Goal: Check status: Check status

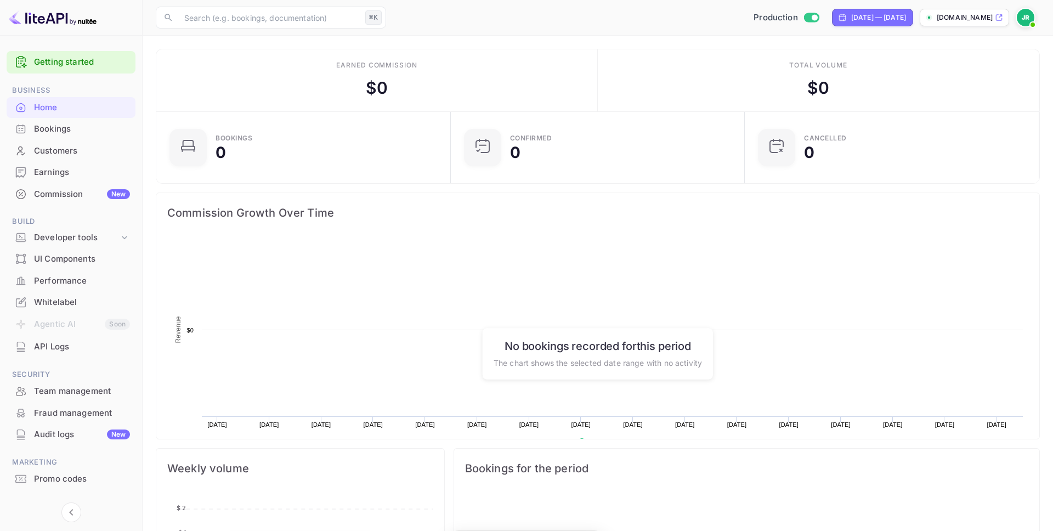
scroll to position [178, 288]
click at [77, 137] on div "Bookings" at bounding box center [71, 128] width 129 height 21
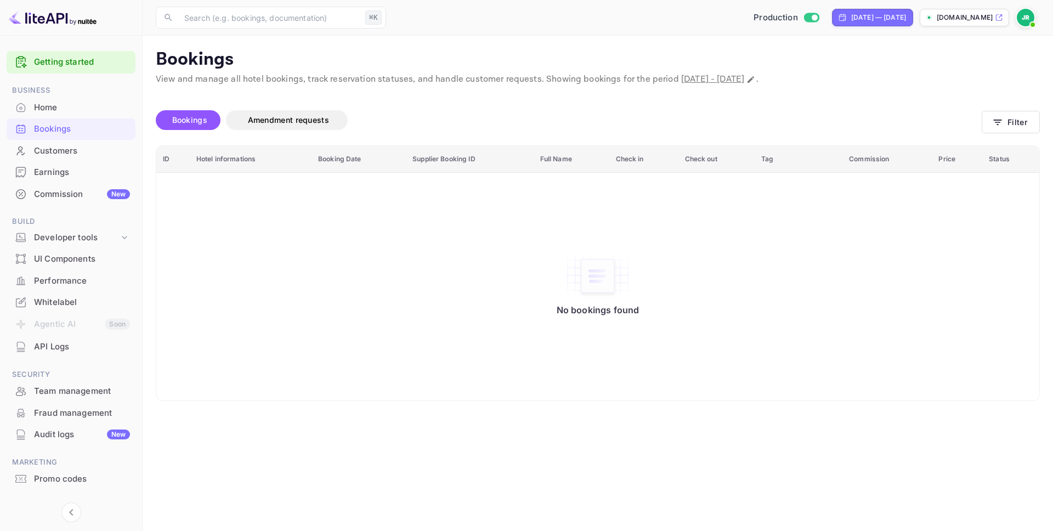
click at [818, 30] on div "​ ⌘K ​ Production [DATE] — [DATE] [DOMAIN_NAME]" at bounding box center [598, 17] width 911 height 35
click at [851, 17] on div "[DATE] — [DATE]" at bounding box center [878, 18] width 55 height 10
select select "7"
select select "2025"
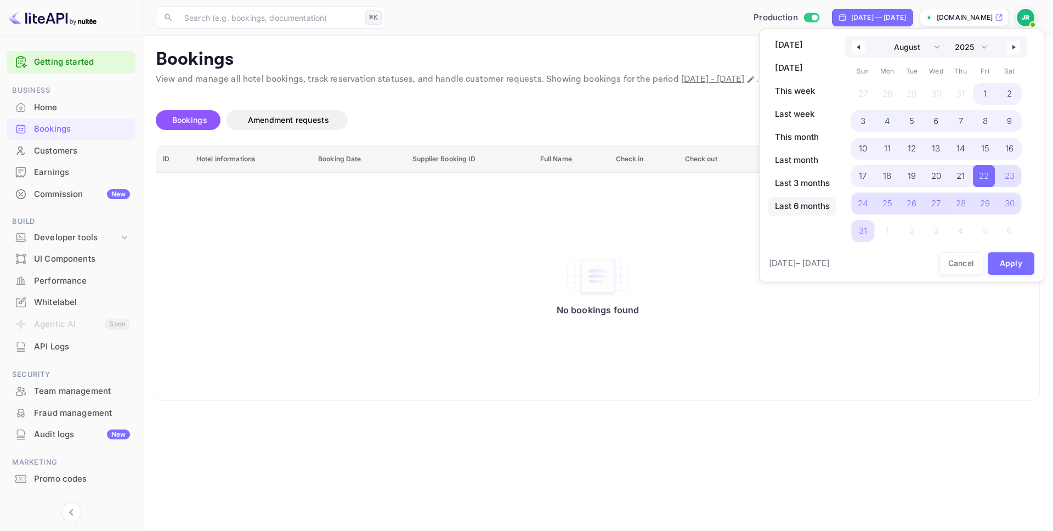
drag, startPoint x: 811, startPoint y: 204, endPoint x: 834, endPoint y: 205, distance: 23.6
click at [810, 204] on span "Last 6 months" at bounding box center [802, 206] width 68 height 19
select select "2"
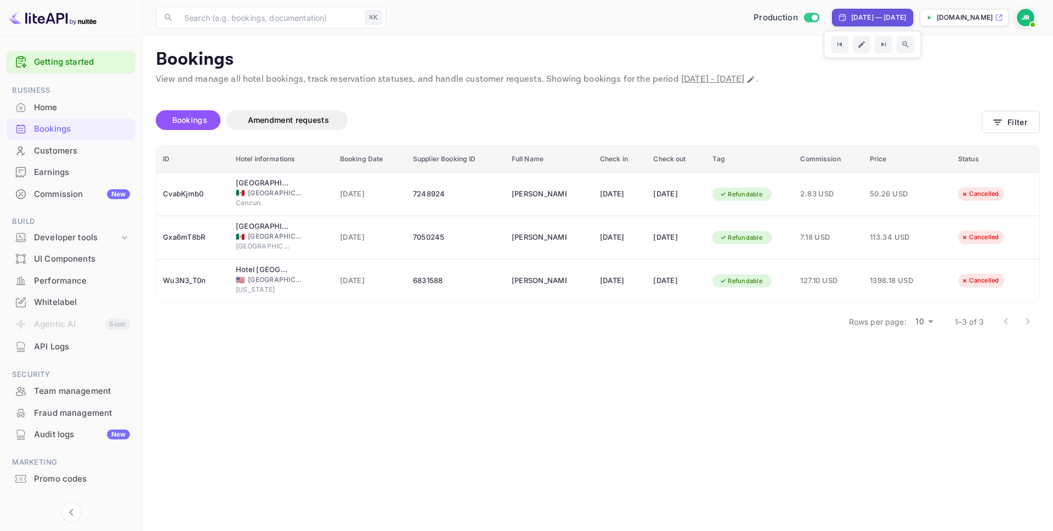
click at [879, 13] on div "[DATE] — [DATE]" at bounding box center [878, 18] width 55 height 10
select select "2"
select select "2025"
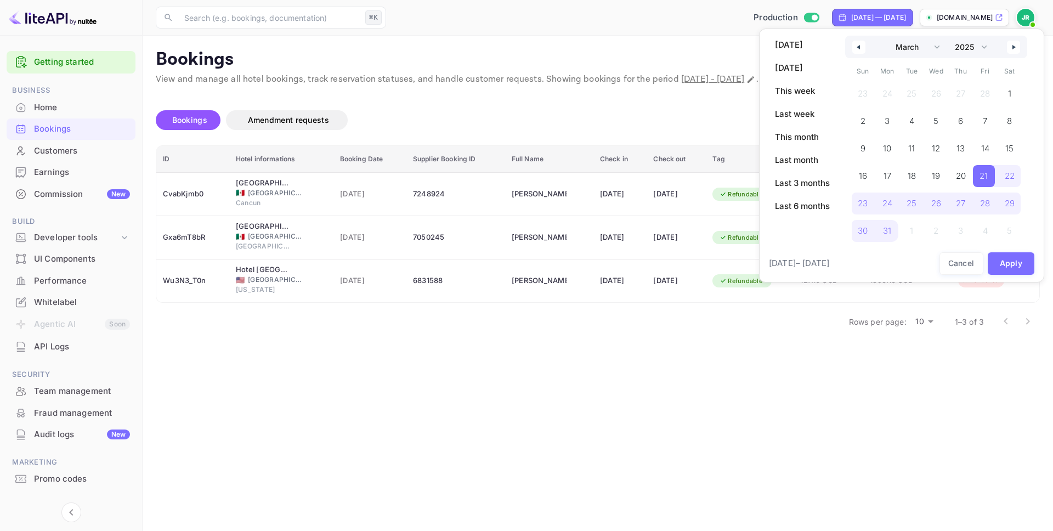
click at [860, 48] on icon "button" at bounding box center [857, 47] width 5 height 4
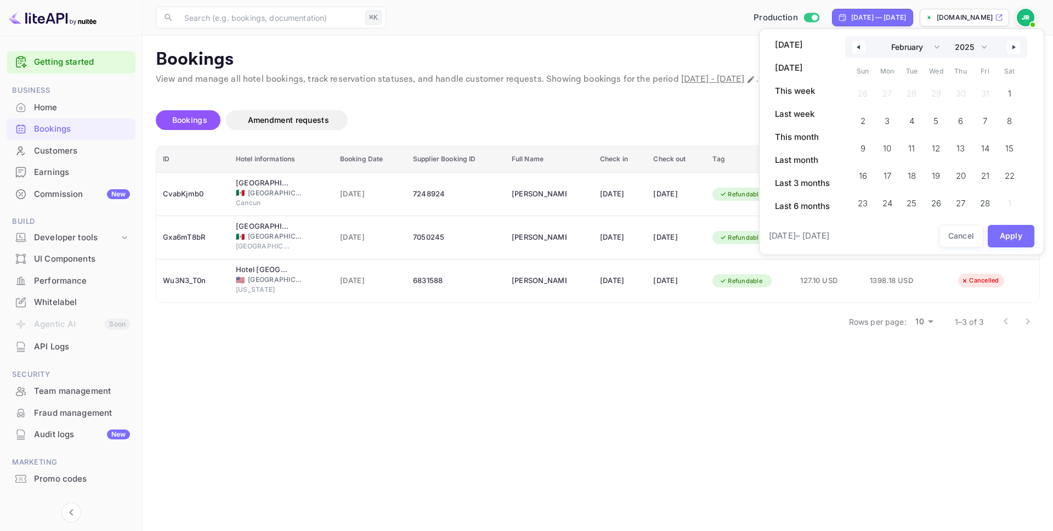
click at [860, 48] on icon "button" at bounding box center [857, 47] width 5 height 4
select select "11"
select select "2024"
click at [860, 48] on icon "button" at bounding box center [857, 47] width 5 height 4
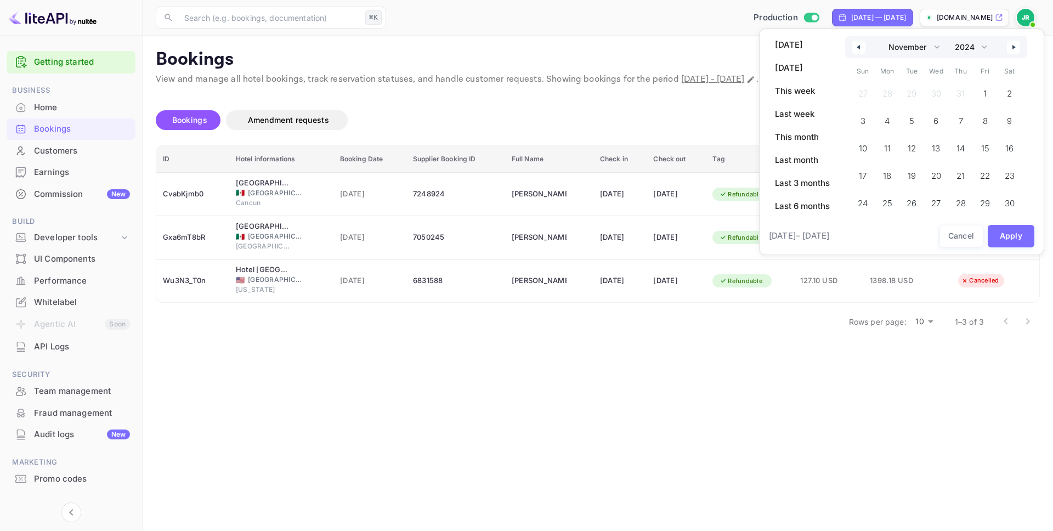
click at [860, 48] on icon "button" at bounding box center [857, 47] width 5 height 4
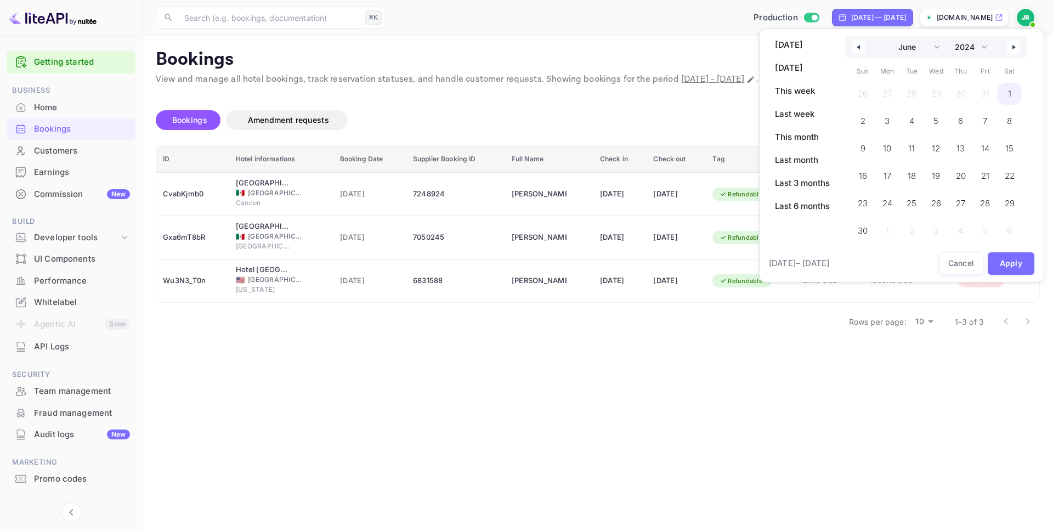
click at [1014, 91] on span "1" at bounding box center [1009, 94] width 25 height 22
click at [1018, 42] on button "button" at bounding box center [1013, 47] width 13 height 13
click at [1018, 46] on icon "button" at bounding box center [1015, 47] width 5 height 4
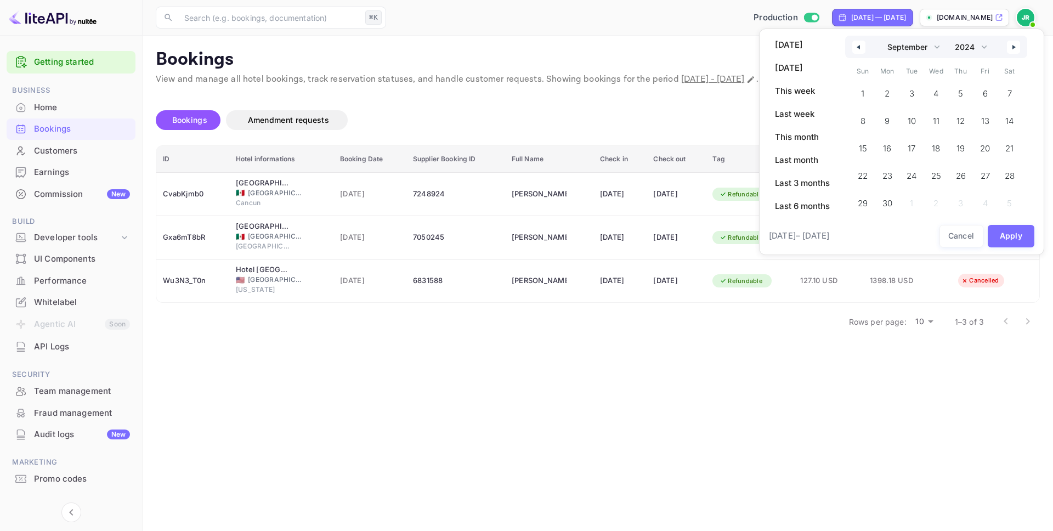
click at [1018, 46] on icon "button" at bounding box center [1015, 47] width 5 height 4
select select "0"
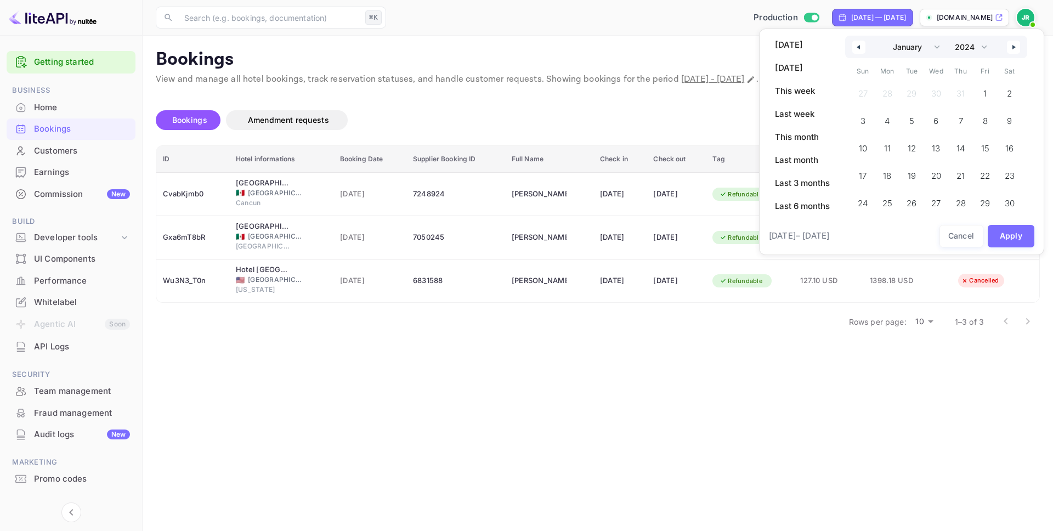
select select "2025"
click at [1018, 46] on icon "button" at bounding box center [1015, 47] width 5 height 4
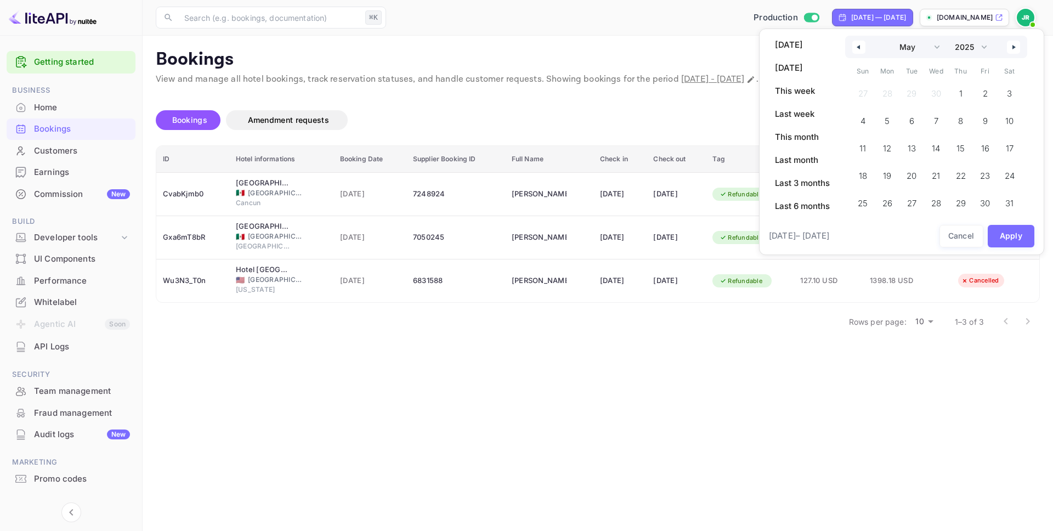
click at [1018, 46] on icon "button" at bounding box center [1015, 47] width 5 height 4
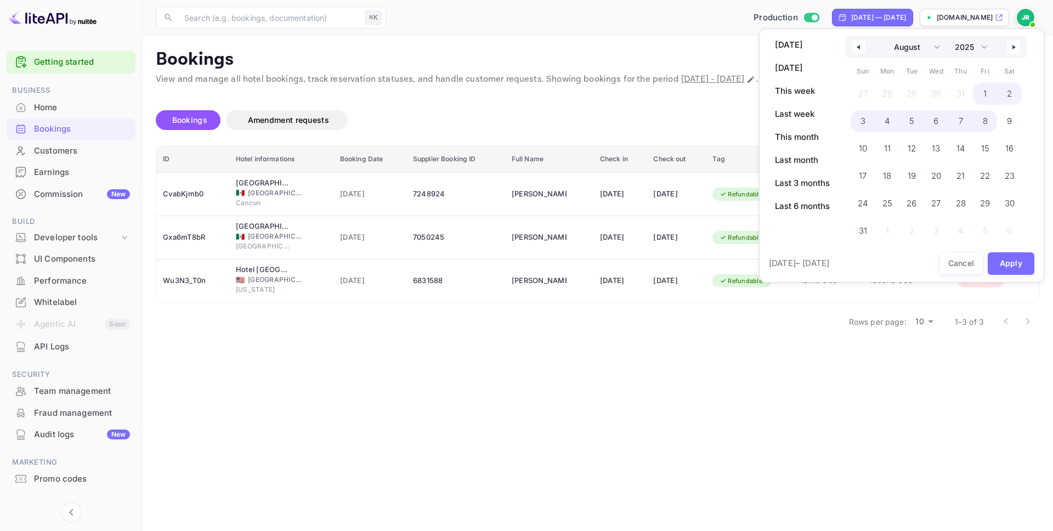
click at [993, 132] on div "27 28 29 30 31 1 2 3 4 5 6 7 8 9 10 11 12 13 14 15 16 17 18 19 20 21 22 23 24 2…" at bounding box center [936, 159] width 171 height 159
click at [987, 122] on span "8" at bounding box center [985, 121] width 5 height 20
select select "5"
select select "2024"
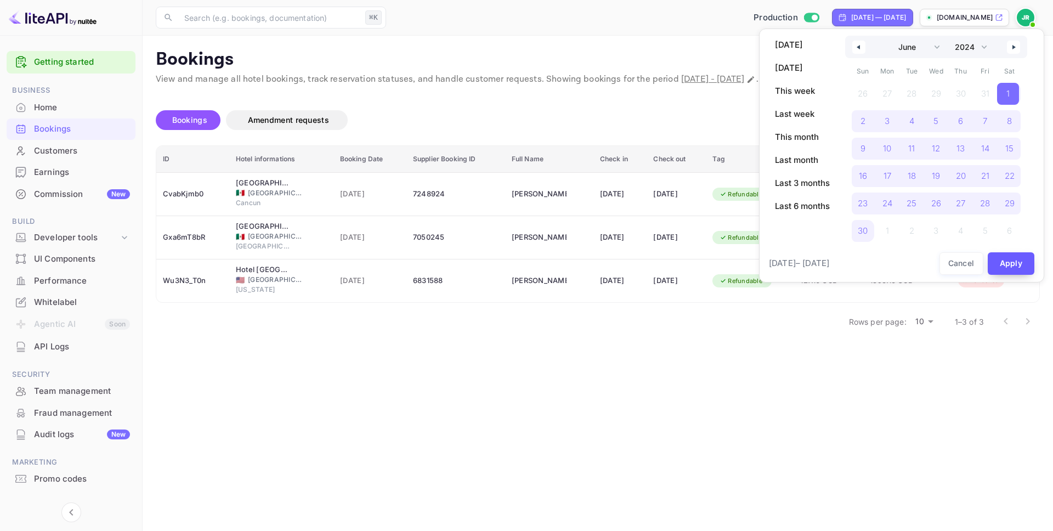
click at [1014, 265] on button "Apply" at bounding box center [1011, 263] width 47 height 22
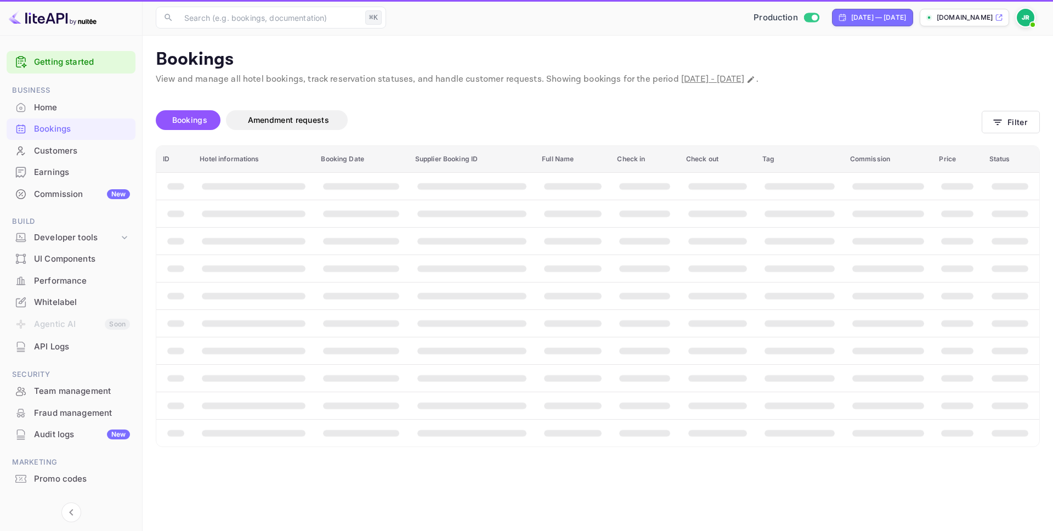
select select "4"
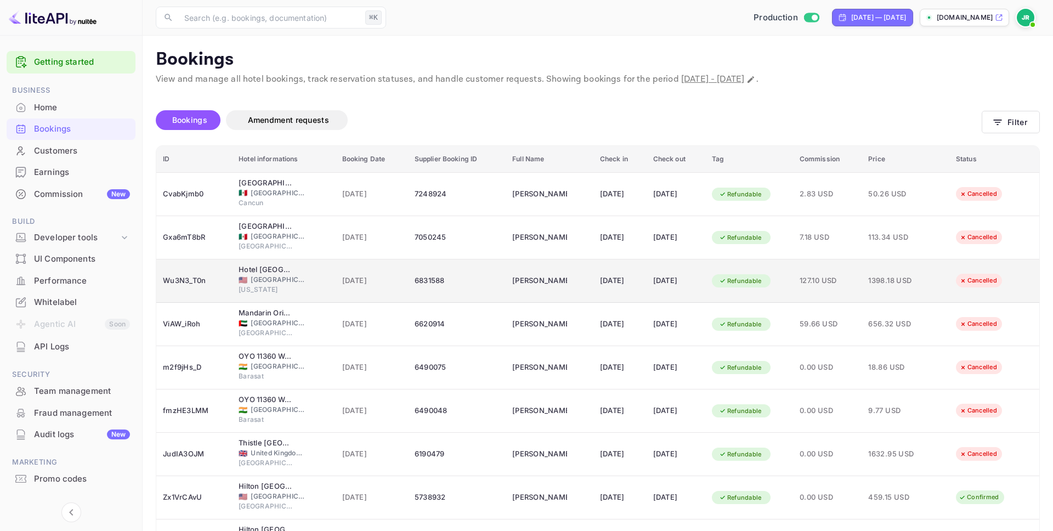
scroll to position [121, 0]
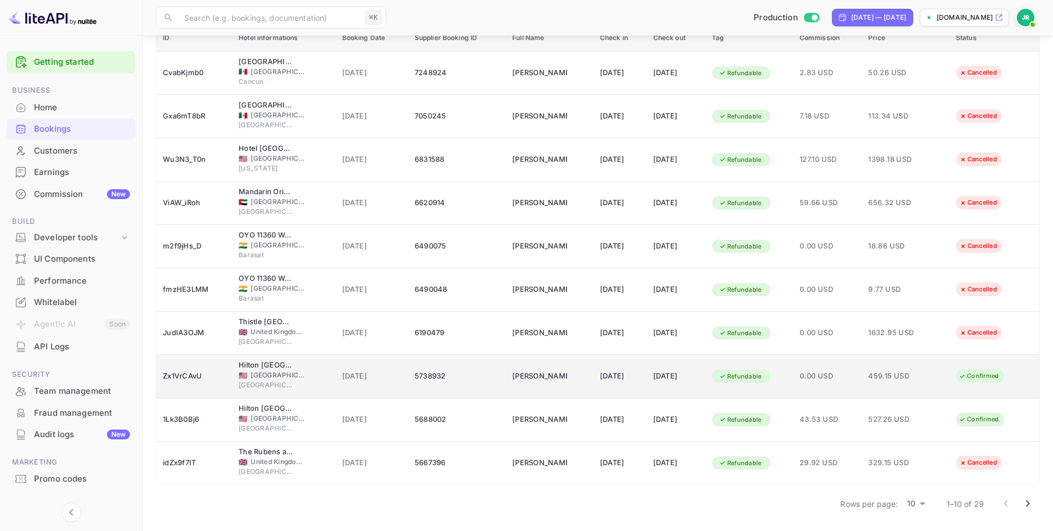
click at [426, 377] on div "5738932" at bounding box center [457, 377] width 84 height 18
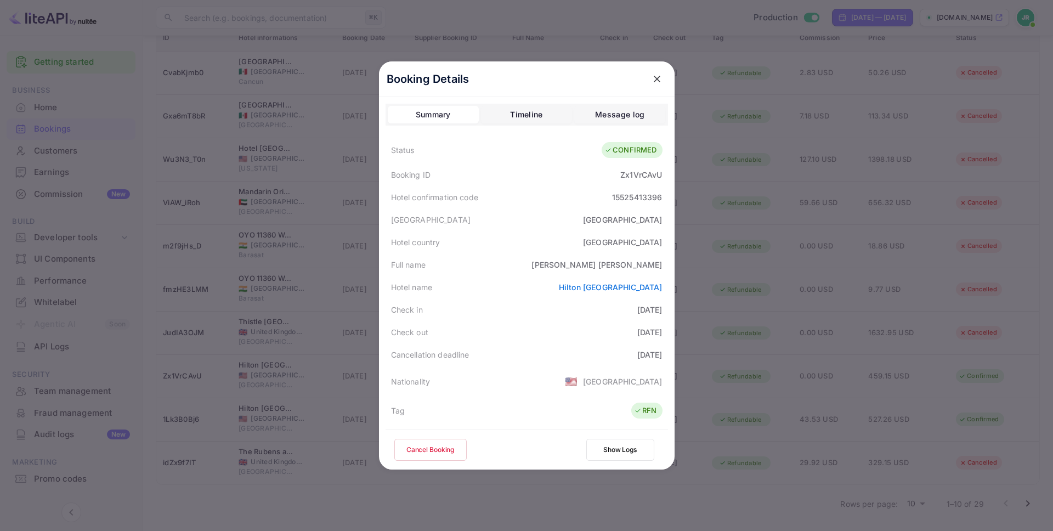
click at [231, 154] on div at bounding box center [526, 265] width 1053 height 531
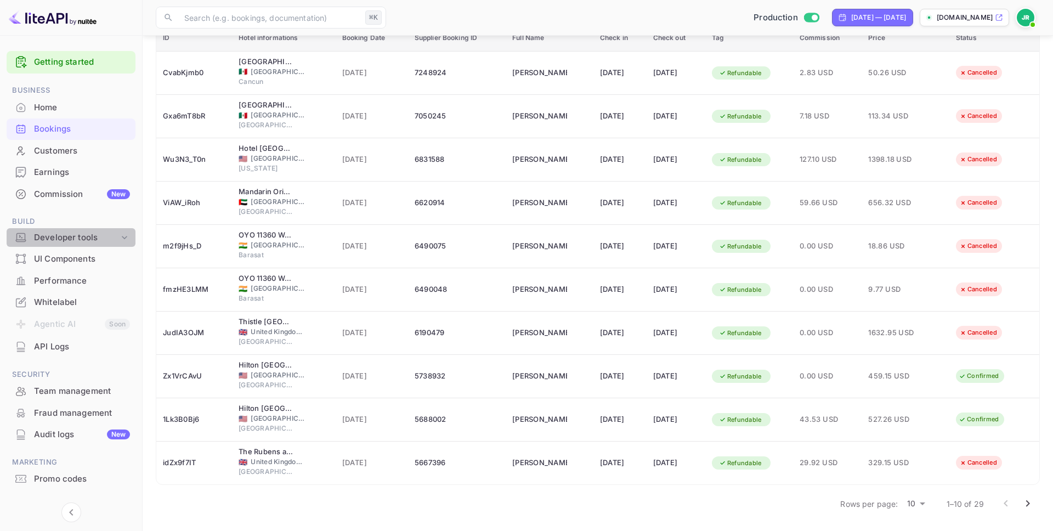
click at [128, 234] on icon at bounding box center [124, 237] width 11 height 11
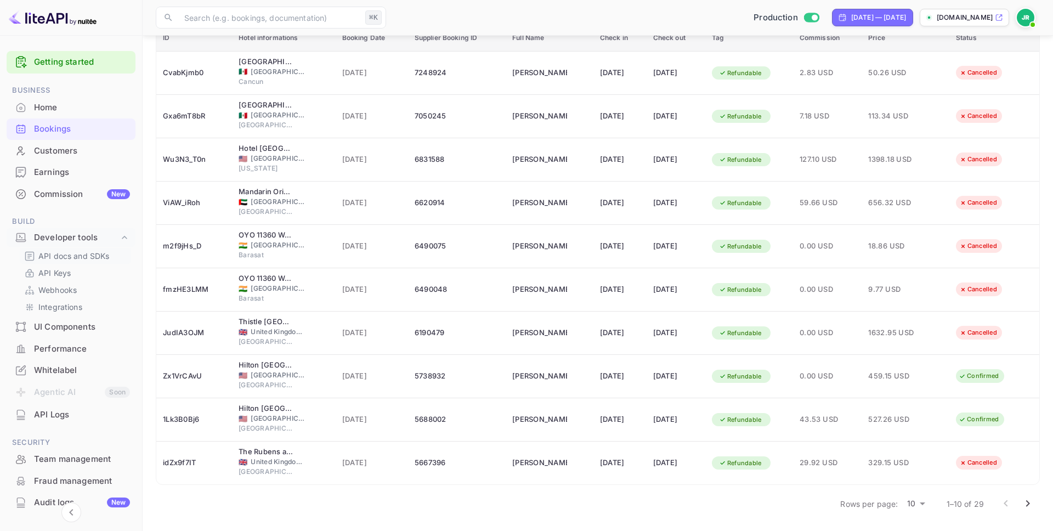
click at [79, 256] on p "API docs and SDKs" at bounding box center [73, 256] width 71 height 12
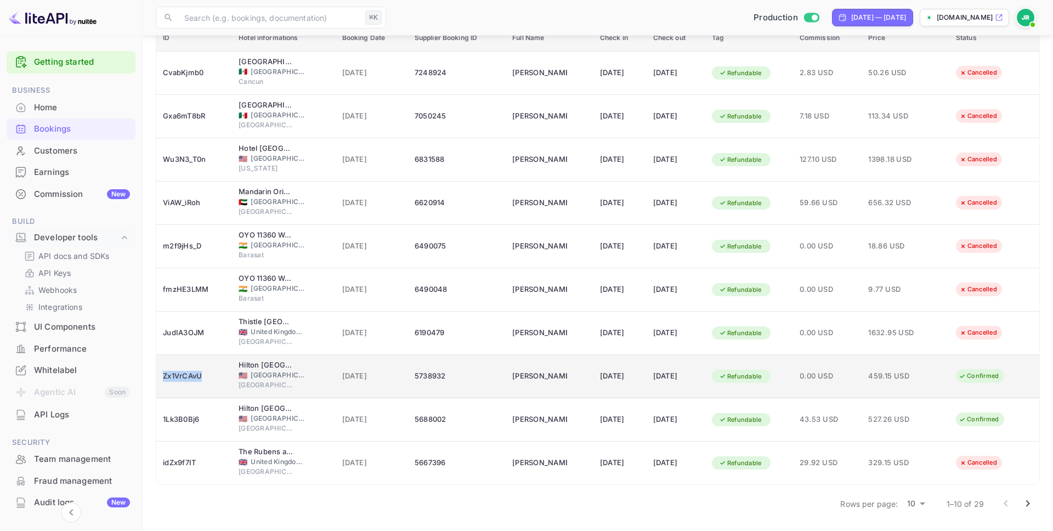
drag, startPoint x: 205, startPoint y: 377, endPoint x: 163, endPoint y: 378, distance: 41.7
click at [163, 378] on div "Zx1VrCAvU" at bounding box center [194, 377] width 63 height 18
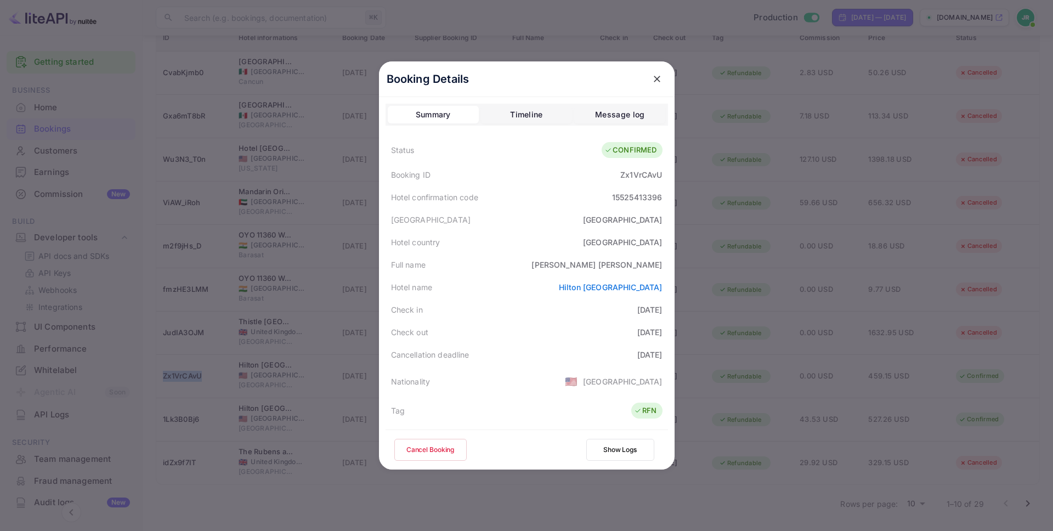
copy div "Zx1VrCAvU"
drag, startPoint x: 662, startPoint y: 176, endPoint x: 617, endPoint y: 179, distance: 45.6
click at [621, 176] on div "Booking ID Zx1VrCAvU" at bounding box center [527, 174] width 282 height 22
copy div "Zx1VrCAvU"
click at [655, 80] on icon "close" at bounding box center [657, 79] width 7 height 7
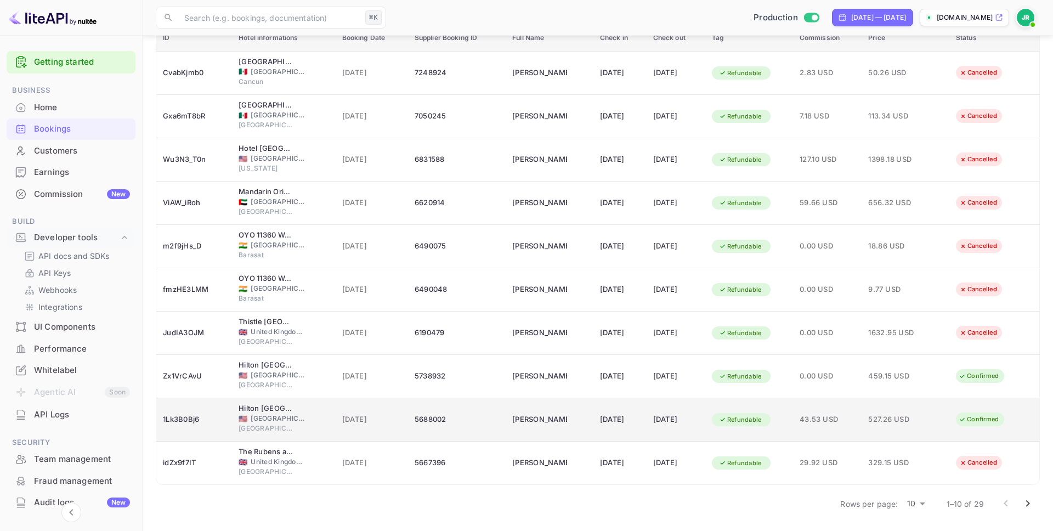
click at [323, 419] on td "Hilton [GEOGRAPHIC_DATA] Riverside 🇺🇸 [GEOGRAPHIC_DATA] [GEOGRAPHIC_DATA]" at bounding box center [283, 419] width 103 height 43
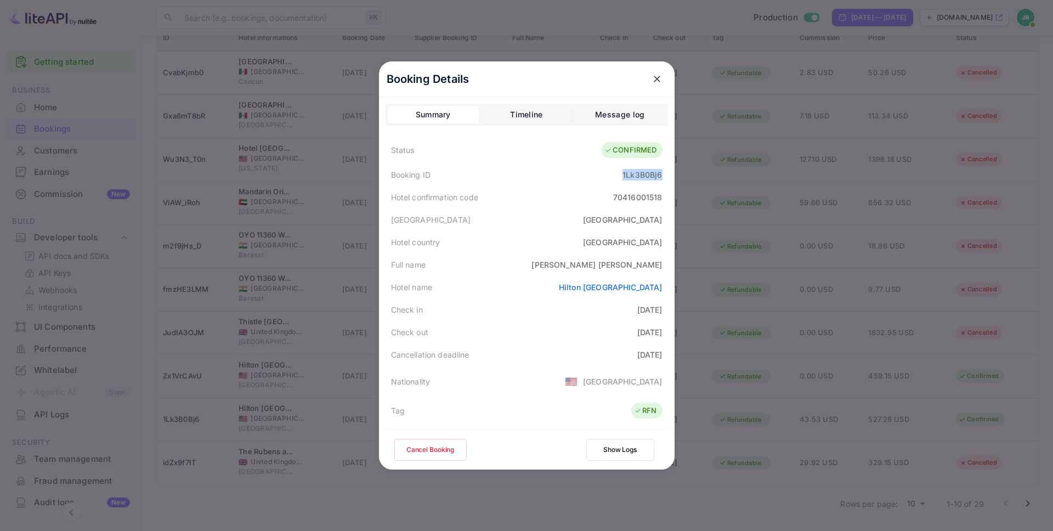
drag, startPoint x: 657, startPoint y: 175, endPoint x: 623, endPoint y: 174, distance: 33.5
click at [623, 174] on div "Booking ID 1Lk3B0Bj6" at bounding box center [527, 174] width 282 height 22
copy div "1Lk3B0Bj6"
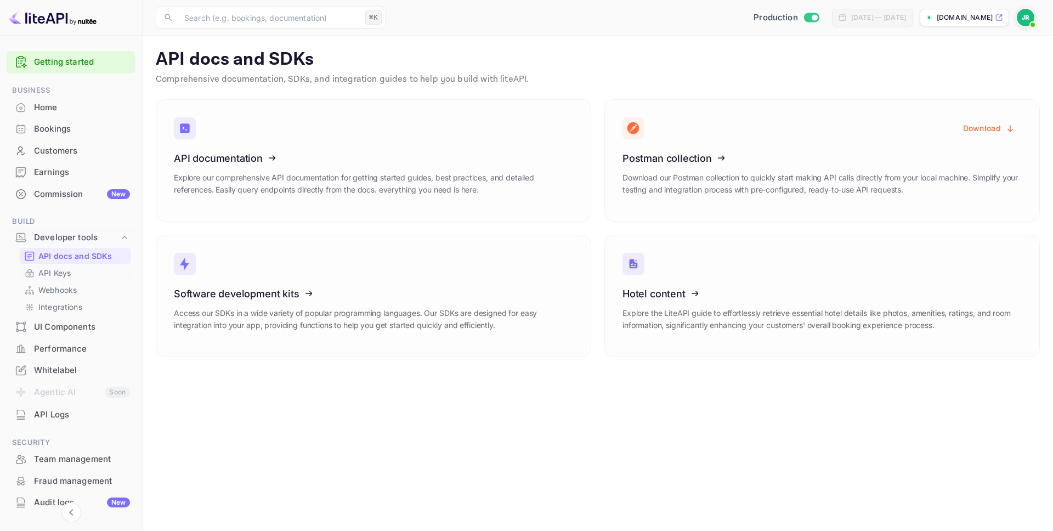
click at [70, 272] on p "API Keys" at bounding box center [54, 273] width 32 height 12
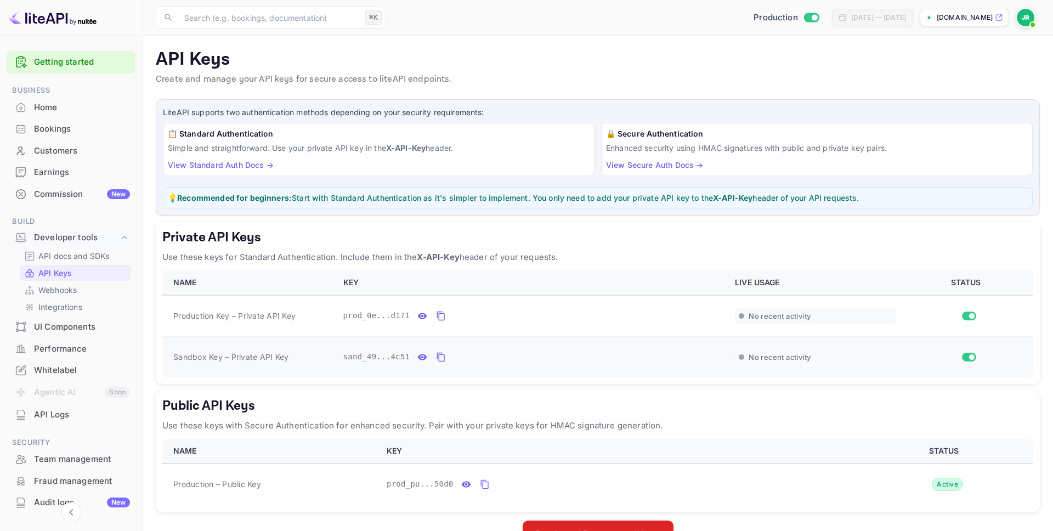
scroll to position [33, 0]
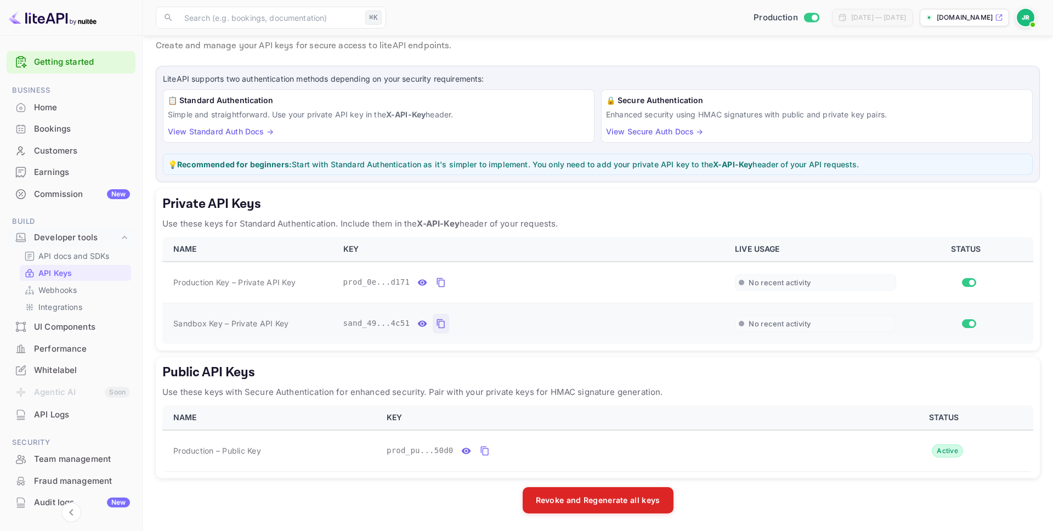
click at [440, 324] on icon "private api keys table" at bounding box center [441, 323] width 10 height 13
